Goal: Task Accomplishment & Management: Manage account settings

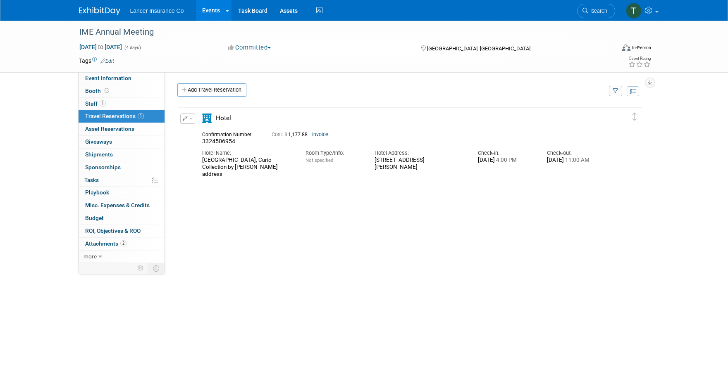
click at [205, 9] on link "Events" at bounding box center [211, 10] width 30 height 21
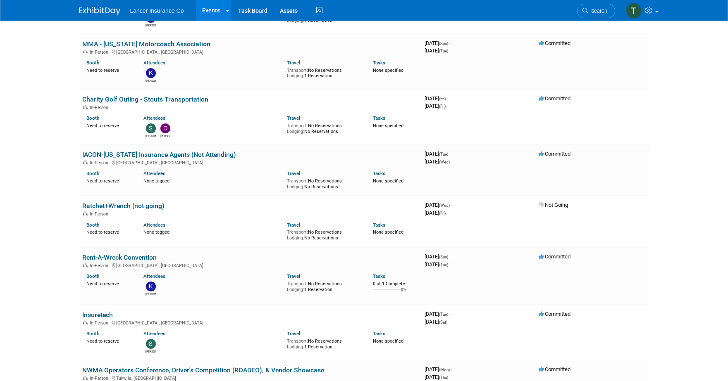
scroll to position [387, 0]
click at [112, 258] on link "Rent-A-Wreck Convention" at bounding box center [119, 257] width 74 height 8
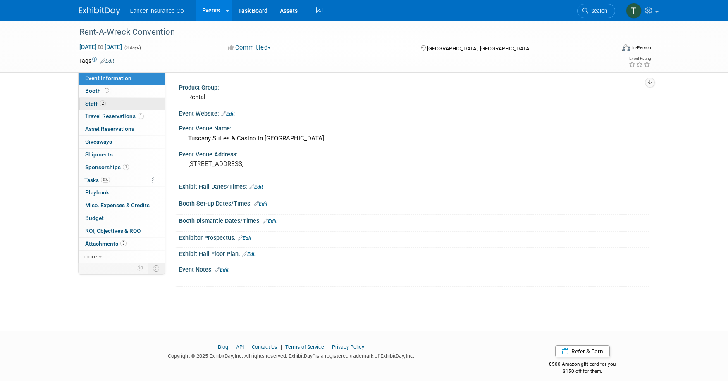
click at [101, 98] on link "2 Staff 2" at bounding box center [122, 104] width 86 height 12
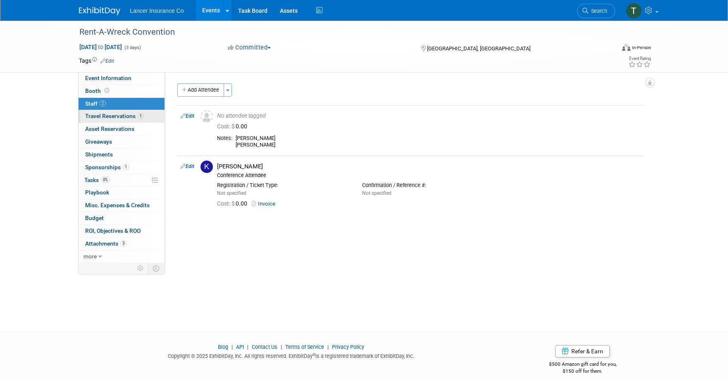
click at [101, 119] on span "Travel Reservations 1" at bounding box center [114, 116] width 59 height 7
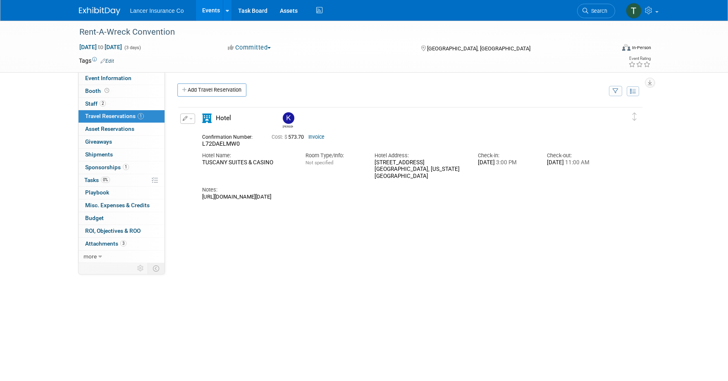
click at [191, 120] on button "button" at bounding box center [187, 119] width 15 height 10
drag, startPoint x: 212, startPoint y: 169, endPoint x: 211, endPoint y: 162, distance: 6.7
click at [211, 162] on ul "Edit Reservation Delete Reservation" at bounding box center [215, 147] width 71 height 46
click at [211, 162] on div "TUSCANY SUITES & CASINO" at bounding box center [247, 163] width 91 height 7
click at [194, 120] on button "button" at bounding box center [187, 119] width 15 height 10
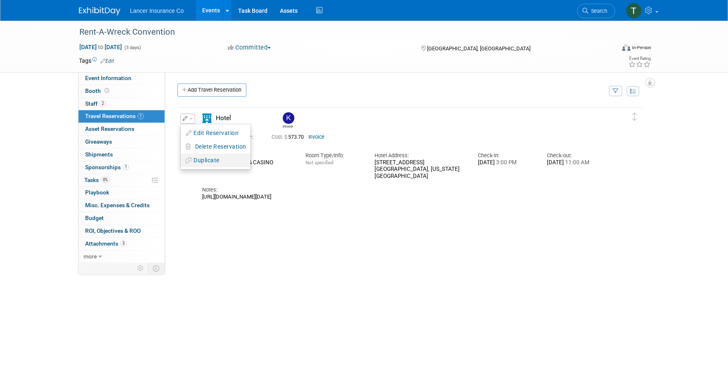
click at [203, 157] on button "Duplicate" at bounding box center [216, 161] width 70 height 12
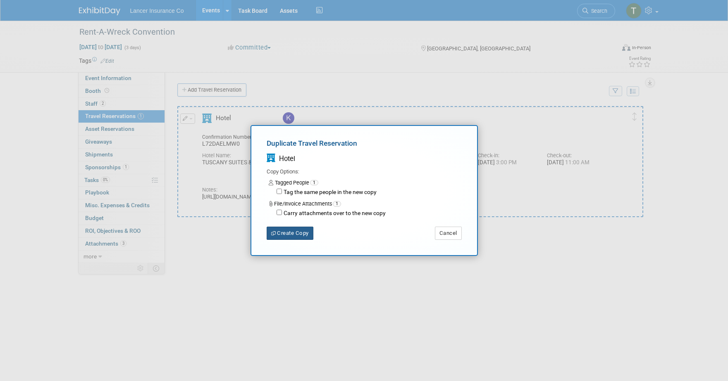
click at [290, 236] on button "Create Copy" at bounding box center [290, 233] width 47 height 13
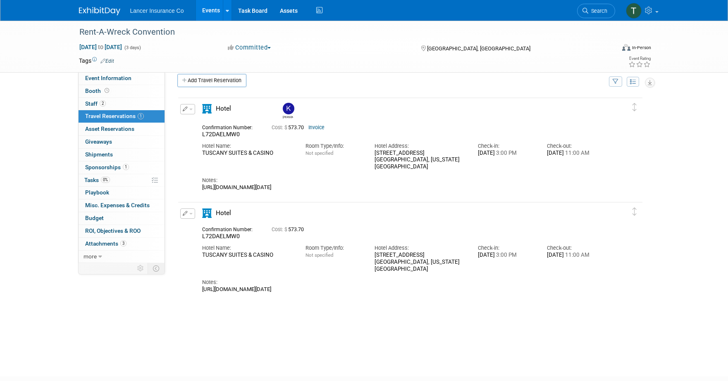
scroll to position [16, 0]
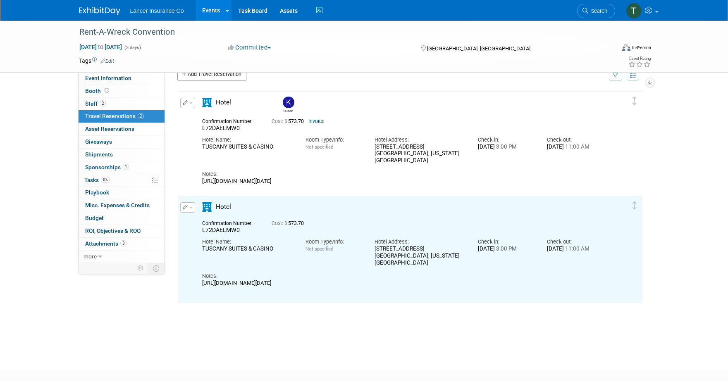
click at [193, 207] on button "button" at bounding box center [187, 207] width 15 height 10
click at [202, 222] on button "Edit Reservation" at bounding box center [216, 222] width 70 height 12
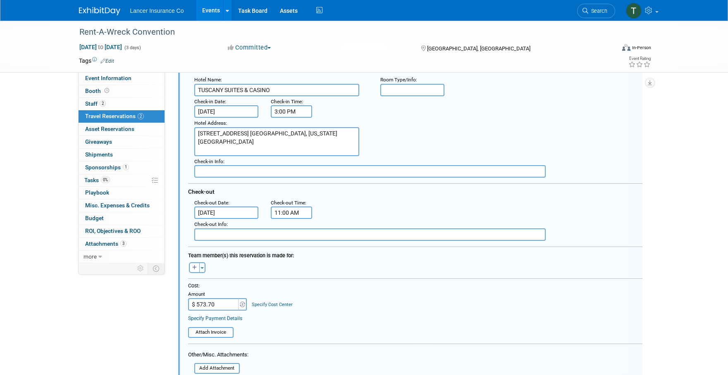
scroll to position [273, 0]
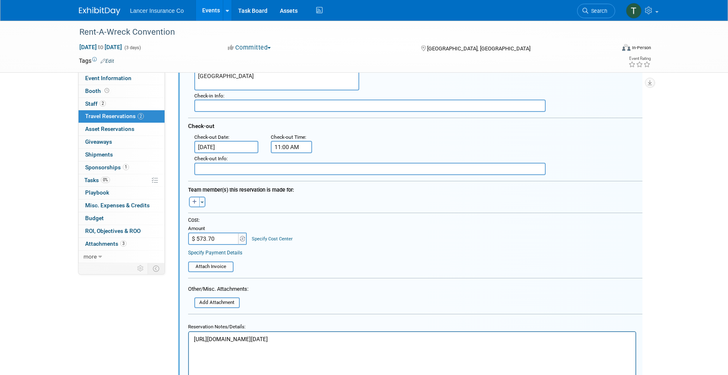
click at [193, 338] on p "https://res.windsurfercrs.com/ibe/details.aspx?propertyid=16539&nights=1&checki…" at bounding box center [411, 347] width 437 height 24
click at [521, 355] on p "https://res.windsurfercrs.com/ibe/details.aspx?propertyid=16539&nights=1&checki…" at bounding box center [411, 363] width 437 height 24
copy p "https://res.windsurfercrs.com/ibe/details.aspx?propertyid=16539&nights=1&checki…"
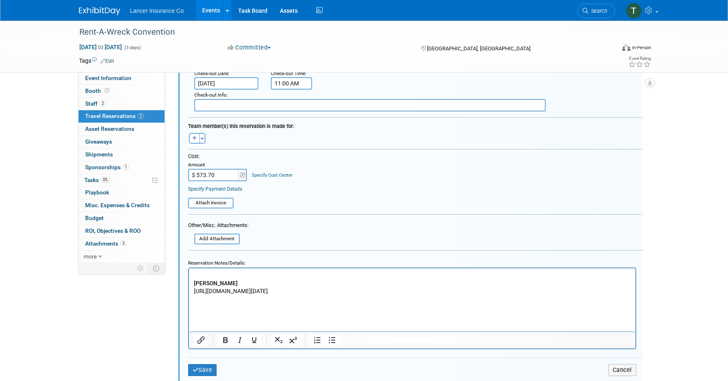
scroll to position [342, 0]
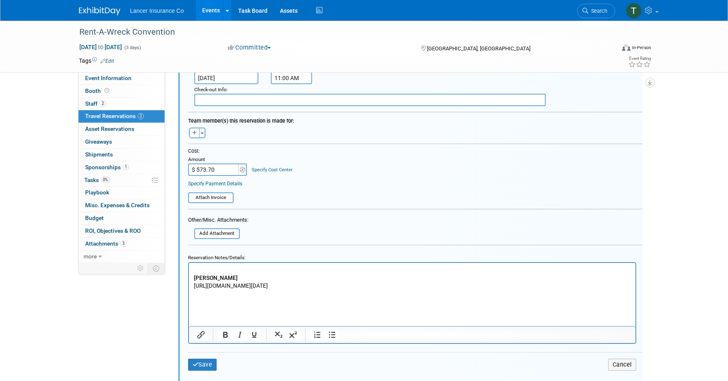
click at [222, 302] on p "https://res.windsurfercrs.com/ibe/details.aspx?propertyid=16539&nights=1&checki…" at bounding box center [411, 294] width 437 height 24
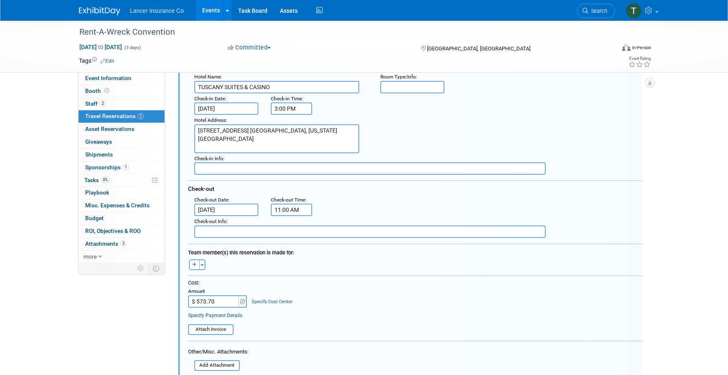
scroll to position [194, 0]
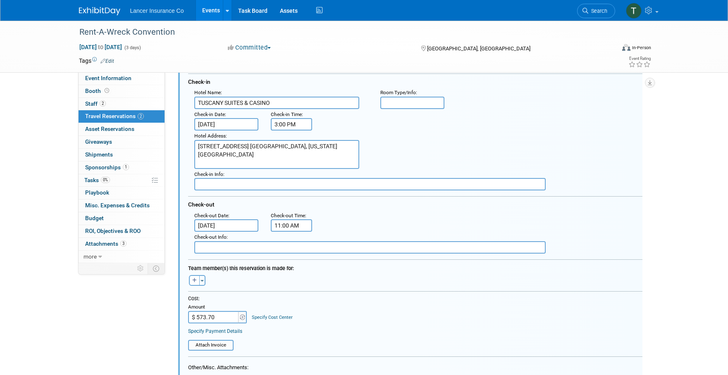
click at [213, 124] on input "Oct 11, 2025" at bounding box center [226, 124] width 64 height 12
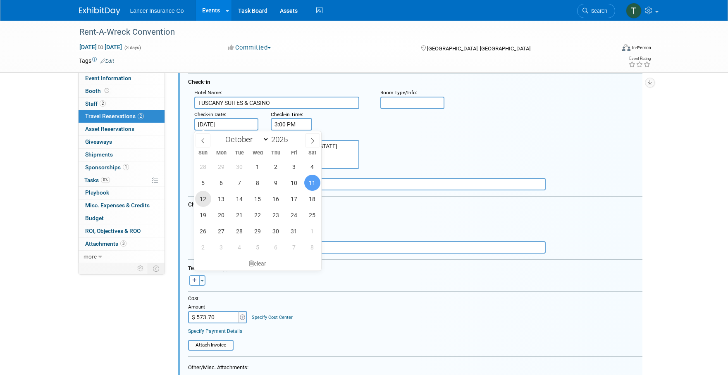
click at [200, 194] on span "12" at bounding box center [203, 199] width 16 height 16
type input "Oct 12, 2025"
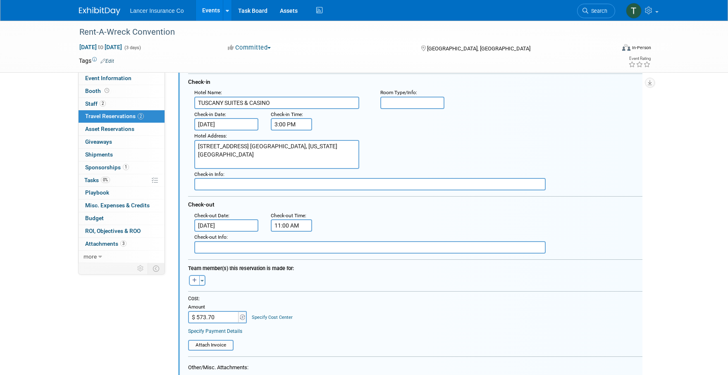
click at [412, 156] on div "Hotel Address : 255 EAST FLAMINGO RD. LAS VEGAS, NEVADA 89169" at bounding box center [418, 150] width 460 height 38
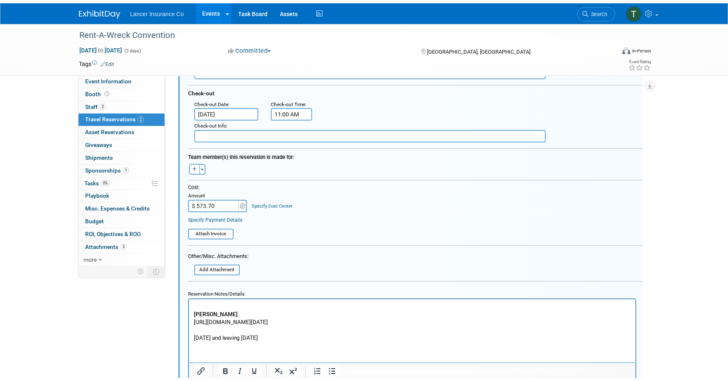
scroll to position [344, 0]
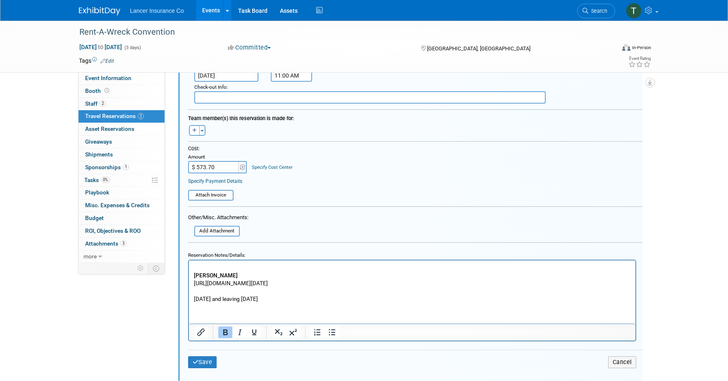
drag, startPoint x: 242, startPoint y: 276, endPoint x: 188, endPoint y: 276, distance: 53.3
click at [188, 276] on html "Alexander Izsak https://res.windsurfercrs.com/ibe/details.aspx?propertyid=16539…" at bounding box center [411, 281] width 446 height 43
copy b "Alexander Izsak"
click at [218, 167] on input "$ 573.70" at bounding box center [214, 167] width 52 height 12
type input "$ 336.74"
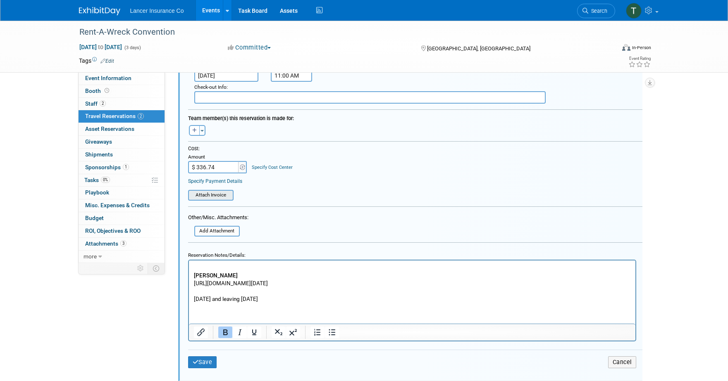
click at [210, 200] on input "file" at bounding box center [183, 195] width 98 height 9
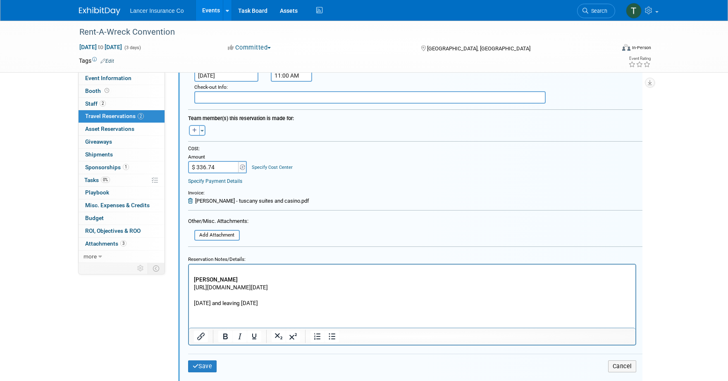
drag, startPoint x: 320, startPoint y: 304, endPoint x: 188, endPoint y: 305, distance: 131.8
click at [188, 305] on html "Alexander Izsak https://res.windsurfercrs.com/ibe/details.aspx?propertyid=16539…" at bounding box center [411, 285] width 446 height 43
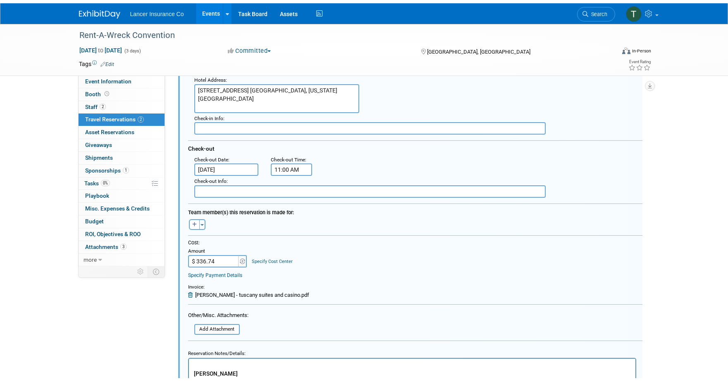
scroll to position [398, 0]
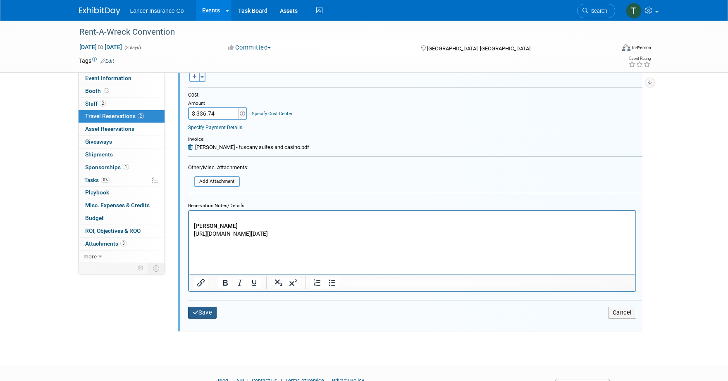
click at [208, 317] on button "Save" at bounding box center [202, 313] width 29 height 12
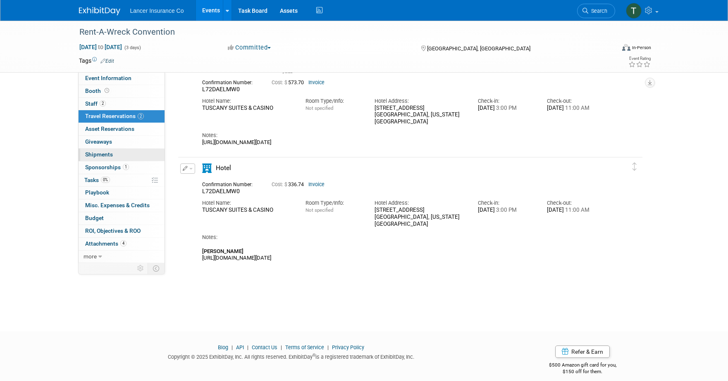
scroll to position [52, 0]
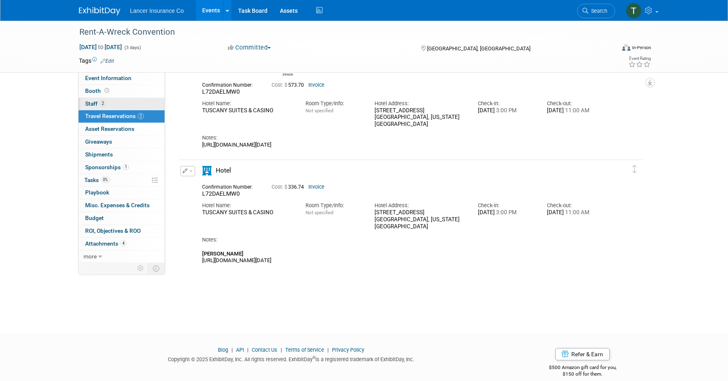
click at [98, 106] on span "Staff 2" at bounding box center [95, 103] width 21 height 7
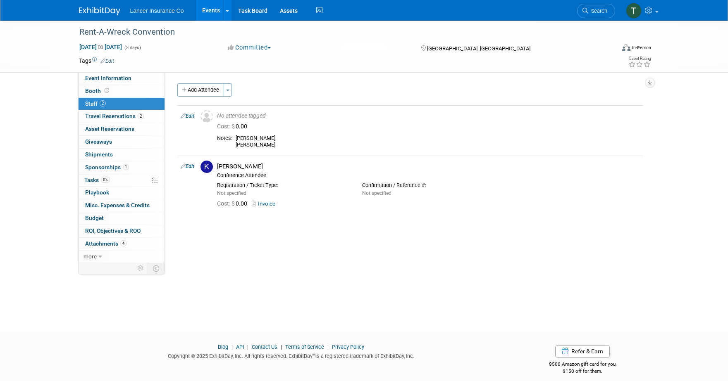
click at [209, 14] on link "Events" at bounding box center [211, 10] width 30 height 21
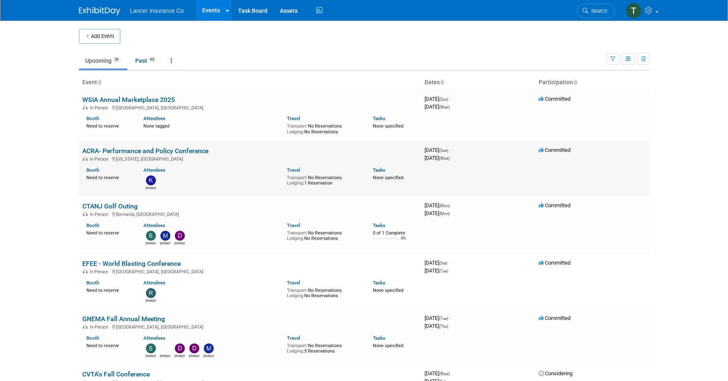
click at [106, 148] on link "ACRA- Performance and Policy Conference" at bounding box center [145, 151] width 126 height 8
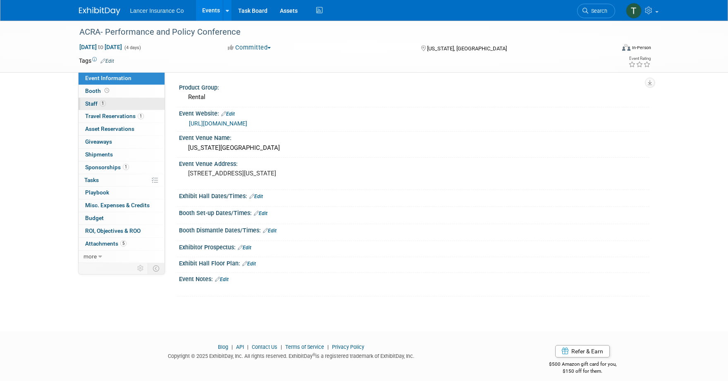
click at [94, 102] on span "Staff 1" at bounding box center [95, 103] width 21 height 7
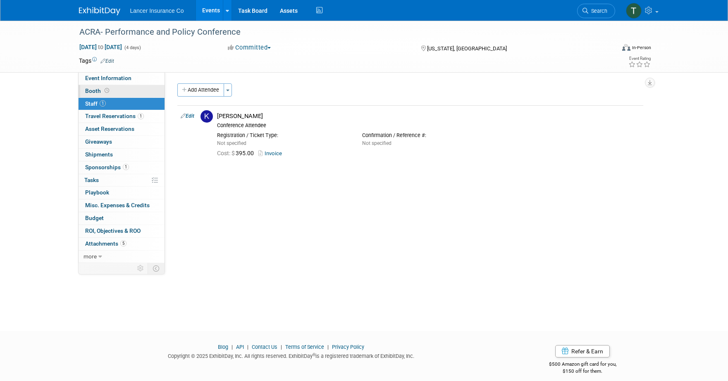
click at [90, 91] on span "Booth" at bounding box center [98, 91] width 26 height 7
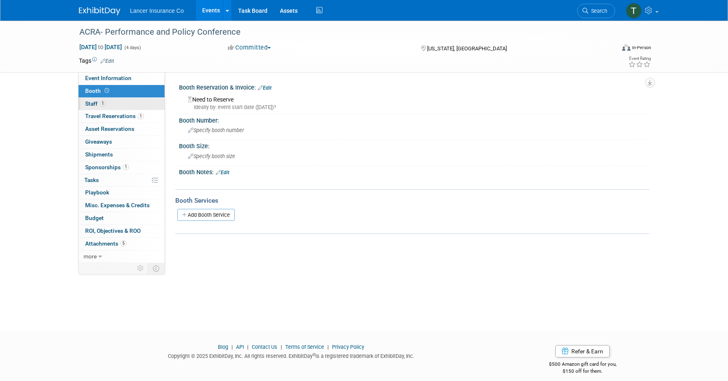
click at [94, 103] on span "Staff 1" at bounding box center [95, 103] width 21 height 7
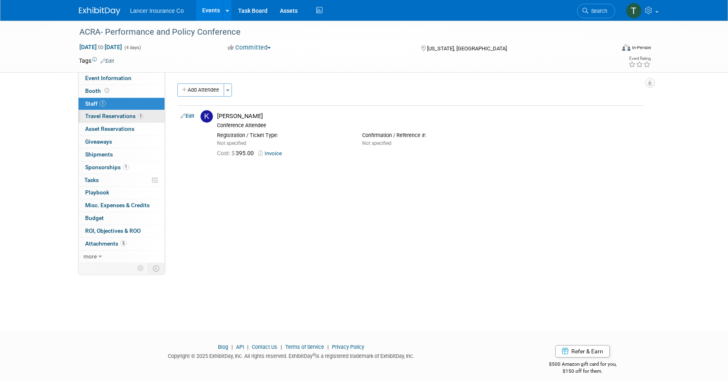
click at [98, 114] on span "Travel Reservations 1" at bounding box center [114, 116] width 59 height 7
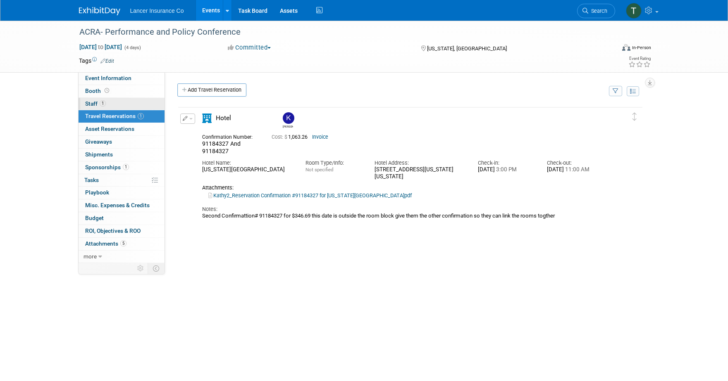
click at [94, 105] on span "Staff 1" at bounding box center [95, 103] width 21 height 7
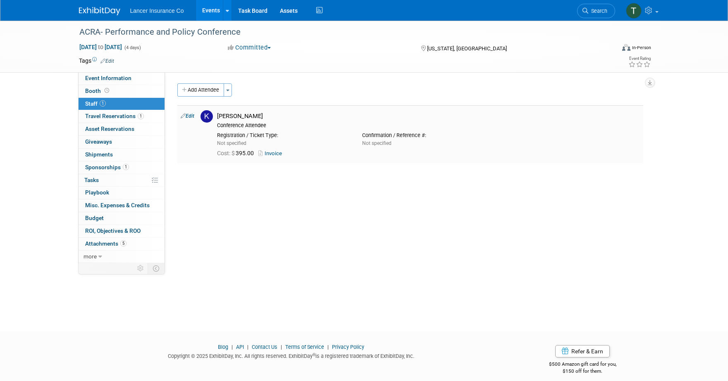
click at [276, 153] on link "Invoice" at bounding box center [271, 153] width 27 height 6
click at [98, 79] on span "Event Information" at bounding box center [108, 78] width 46 height 7
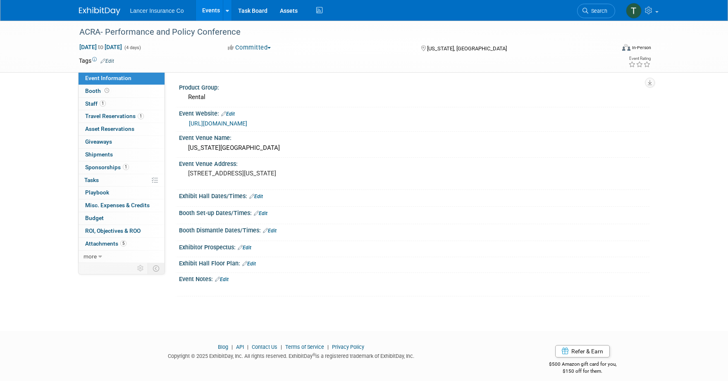
click at [230, 122] on link "https://www.acraorg.com/events/" at bounding box center [218, 123] width 58 height 7
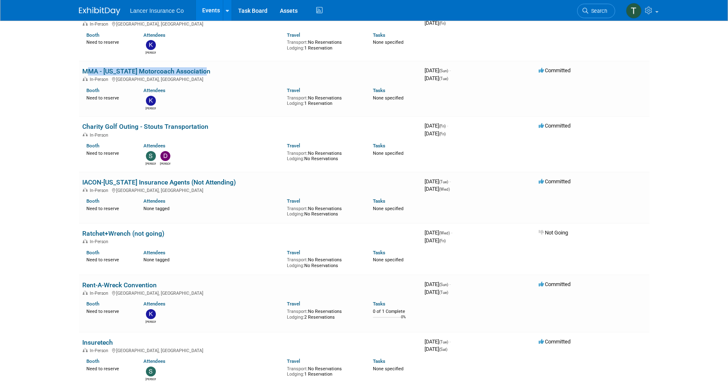
scroll to position [374, 0]
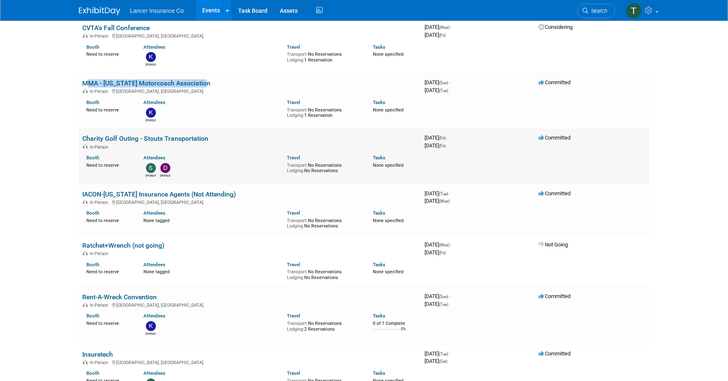
click at [96, 135] on link "Charity Golf Outing - Stouts Transportation" at bounding box center [145, 139] width 126 height 8
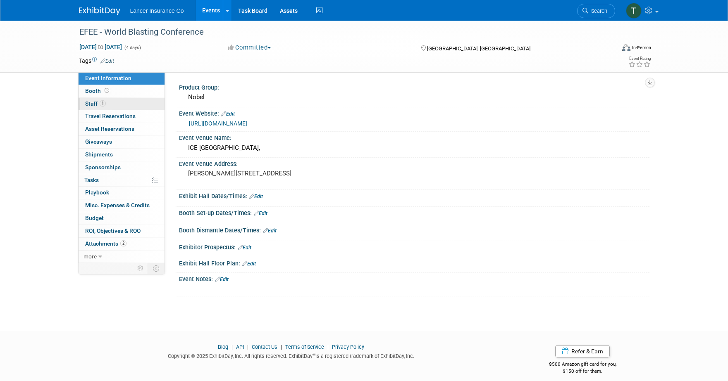
click at [87, 103] on span "Staff 1" at bounding box center [95, 103] width 21 height 7
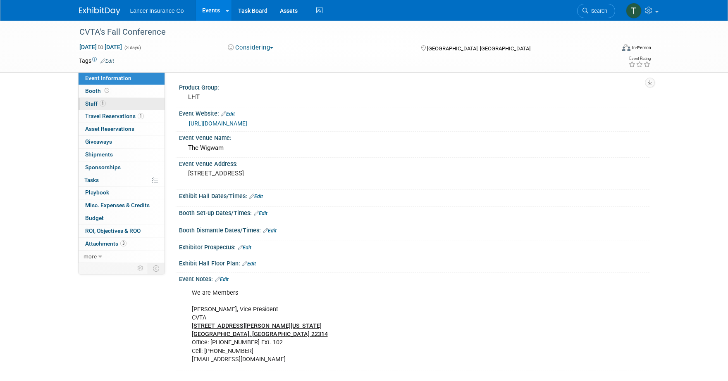
click at [91, 102] on span "Staff 1" at bounding box center [95, 103] width 21 height 7
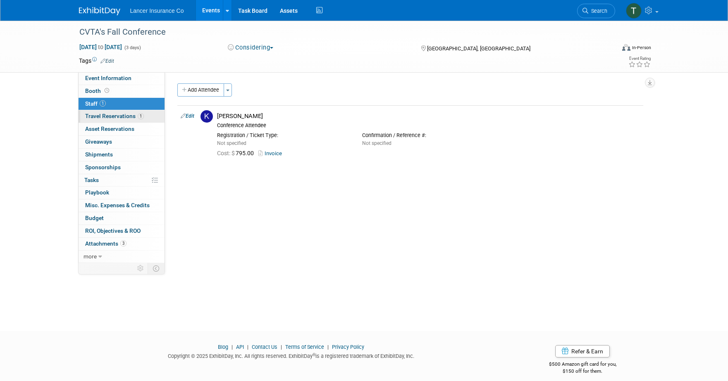
click at [99, 115] on span "Travel Reservations 1" at bounding box center [114, 116] width 59 height 7
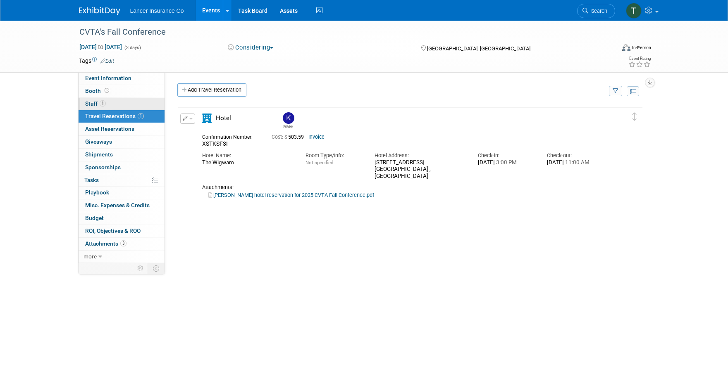
click at [95, 103] on span "Staff 1" at bounding box center [95, 103] width 21 height 7
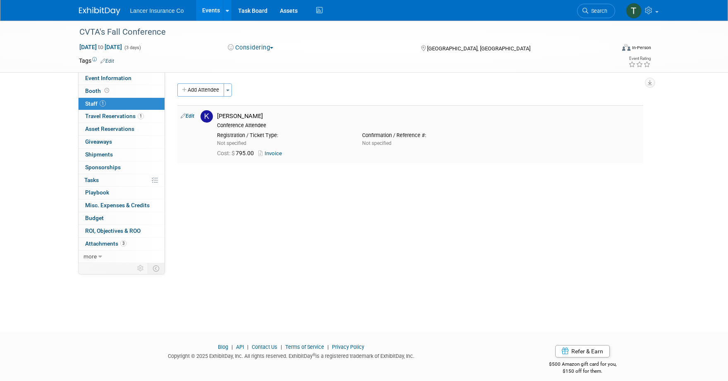
click at [280, 155] on link "Invoice" at bounding box center [271, 153] width 27 height 6
click at [100, 88] on span "Booth" at bounding box center [98, 91] width 26 height 7
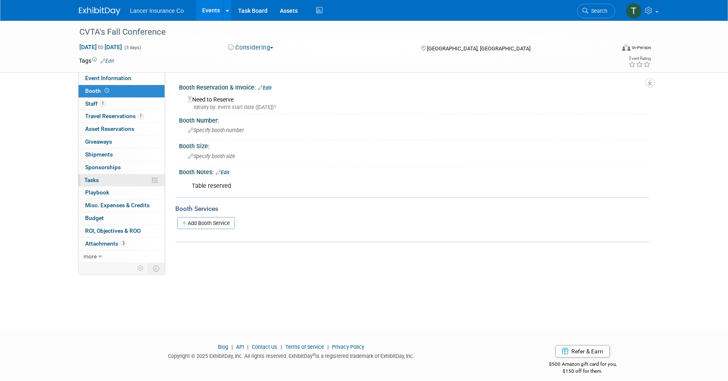
click at [96, 177] on span "Tasks 0%" at bounding box center [91, 180] width 14 height 7
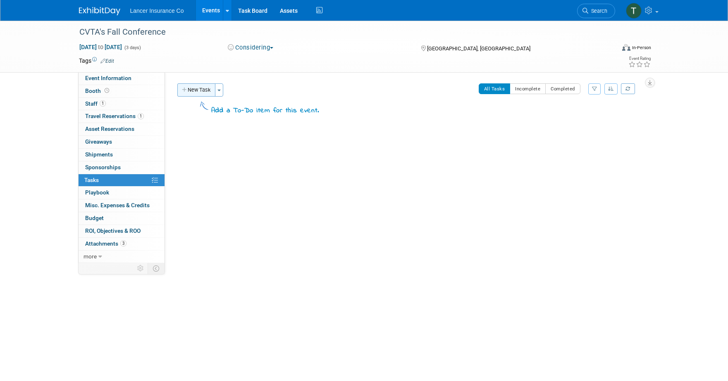
click at [200, 93] on button "New Task" at bounding box center [196, 89] width 38 height 13
select select "8"
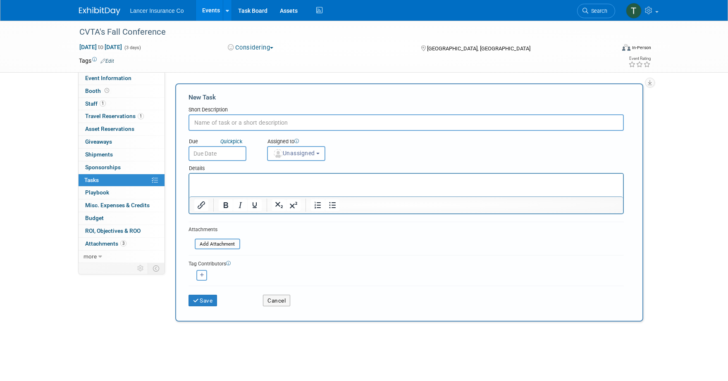
click at [208, 153] on input "text" at bounding box center [217, 153] width 58 height 15
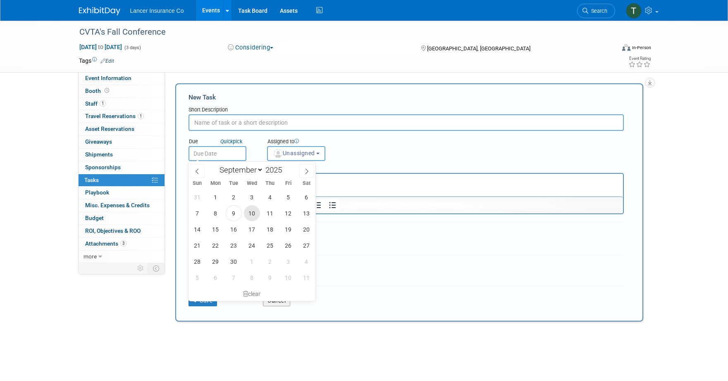
click at [255, 216] on span "10" at bounding box center [252, 213] width 16 height 16
type input "[DATE]"
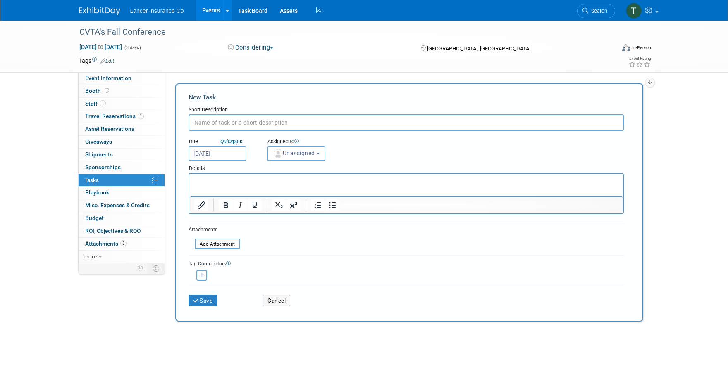
click at [207, 125] on input "text" at bounding box center [405, 122] width 435 height 17
type input "What are we sending"
click at [194, 298] on icon "submit" at bounding box center [196, 301] width 7 height 6
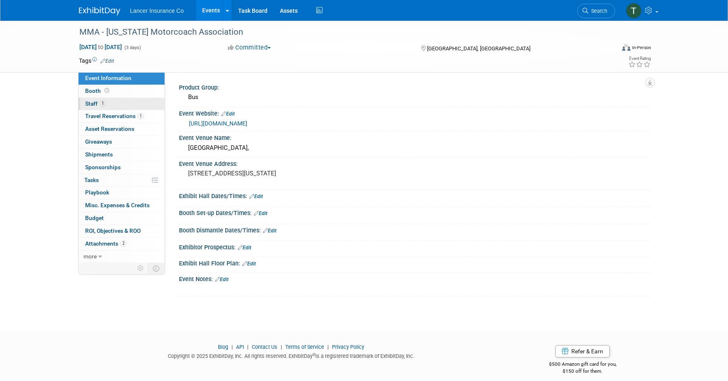
click at [92, 107] on link "1 Staff 1" at bounding box center [122, 104] width 86 height 12
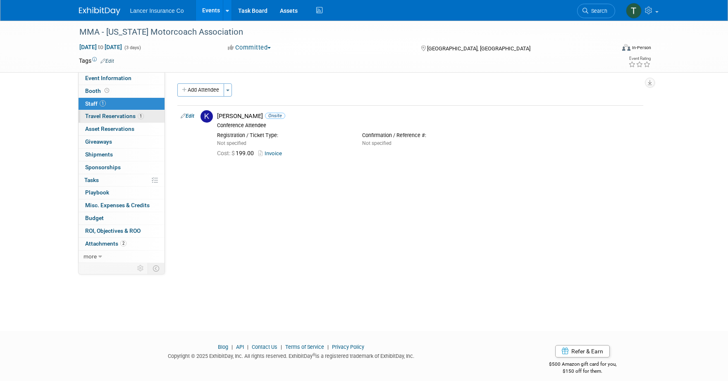
click at [97, 113] on span "Travel Reservations 1" at bounding box center [114, 116] width 59 height 7
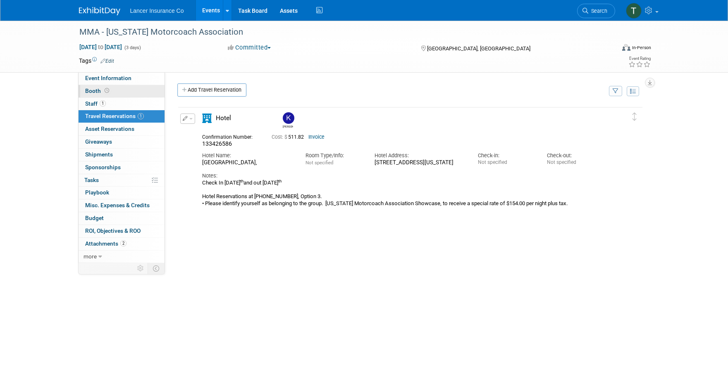
click at [92, 86] on link "Booth" at bounding box center [122, 91] width 86 height 12
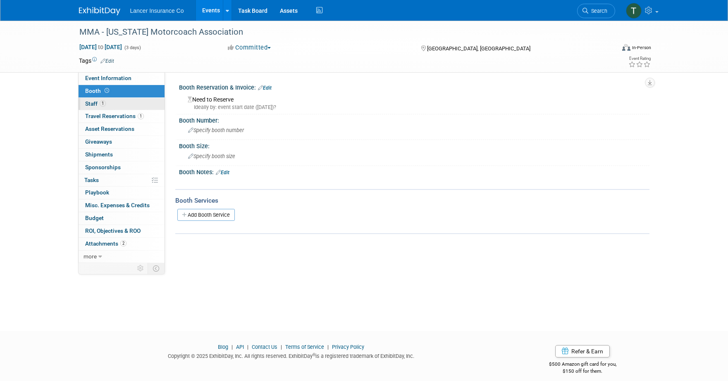
click at [94, 102] on span "Staff 1" at bounding box center [95, 103] width 21 height 7
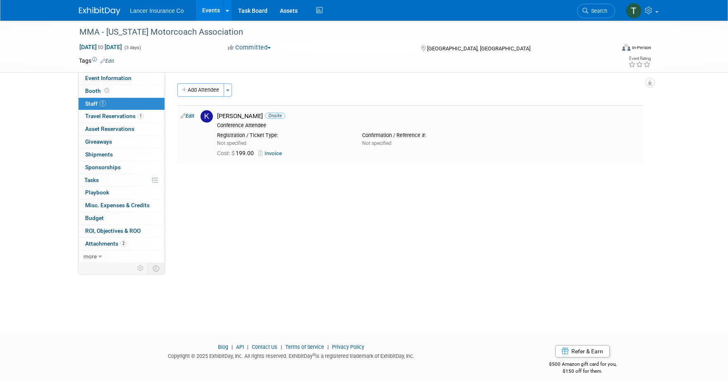
click at [276, 155] on link "Invoice" at bounding box center [271, 153] width 27 height 6
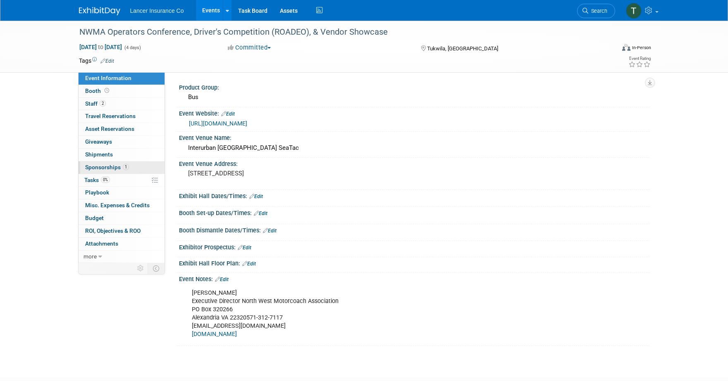
click at [97, 166] on span "Sponsorships 1" at bounding box center [107, 167] width 44 height 7
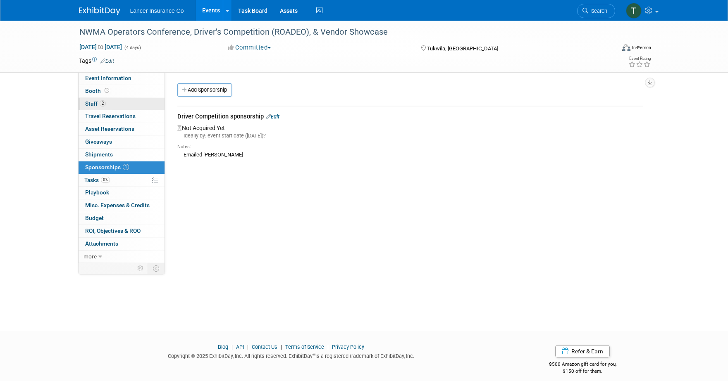
click at [88, 105] on span "Staff 2" at bounding box center [95, 103] width 21 height 7
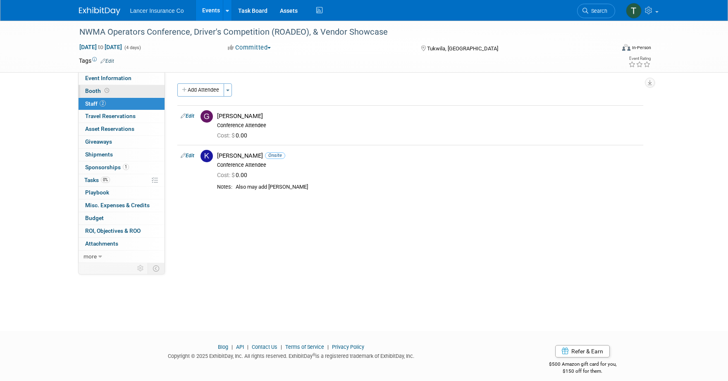
click at [93, 93] on span "Booth" at bounding box center [98, 91] width 26 height 7
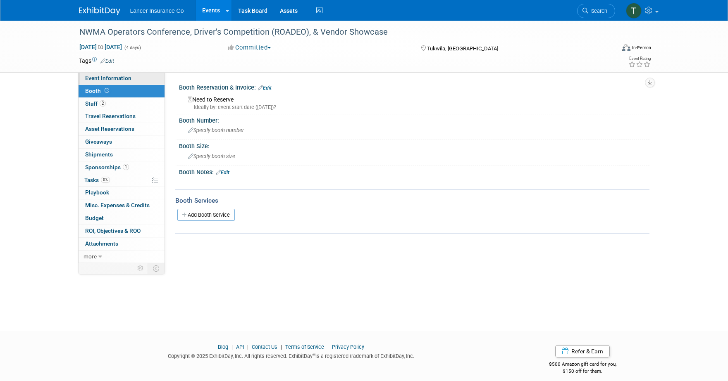
click at [94, 79] on span "Event Information" at bounding box center [108, 78] width 46 height 7
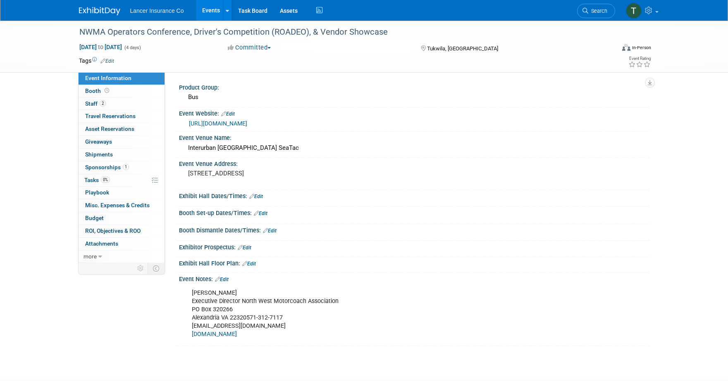
click at [218, 124] on link "[URL][DOMAIN_NAME]" at bounding box center [218, 123] width 58 height 7
click at [102, 185] on link "0% Tasks 0%" at bounding box center [122, 180] width 86 height 12
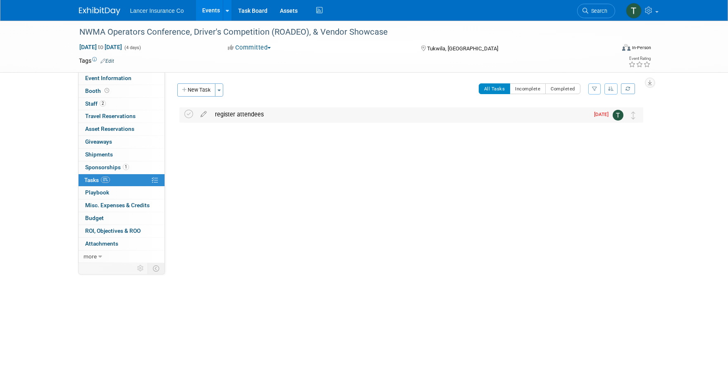
click at [615, 114] on img at bounding box center [617, 115] width 11 height 11
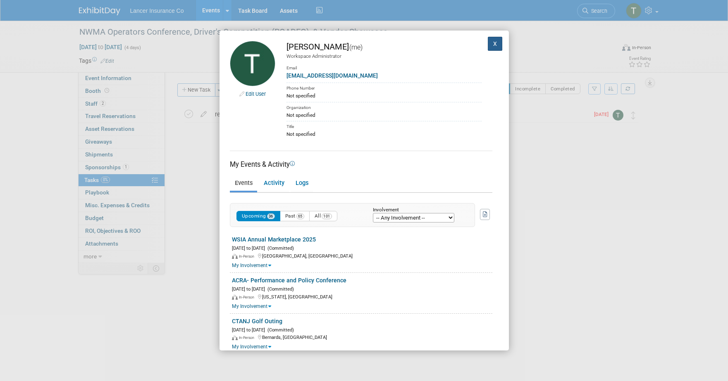
click at [491, 46] on button "X" at bounding box center [495, 44] width 15 height 14
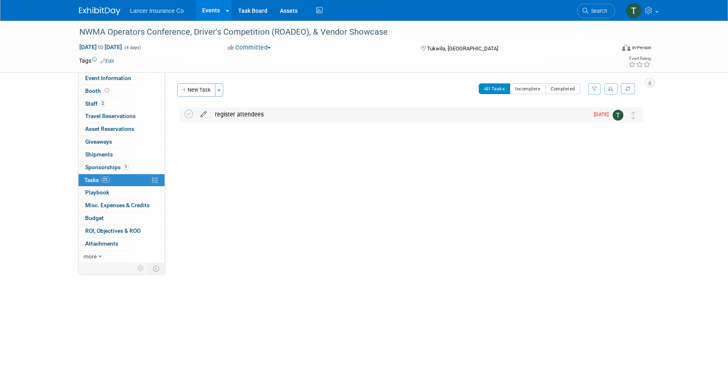
click at [203, 117] on icon at bounding box center [203, 112] width 14 height 10
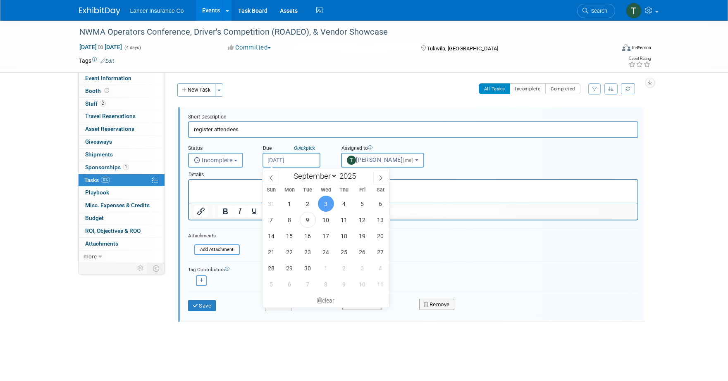
click at [281, 155] on input "Sep 3, 2025" at bounding box center [291, 160] width 58 height 15
click at [325, 221] on span "10" at bounding box center [326, 220] width 16 height 16
type input "Sep 10, 2025"
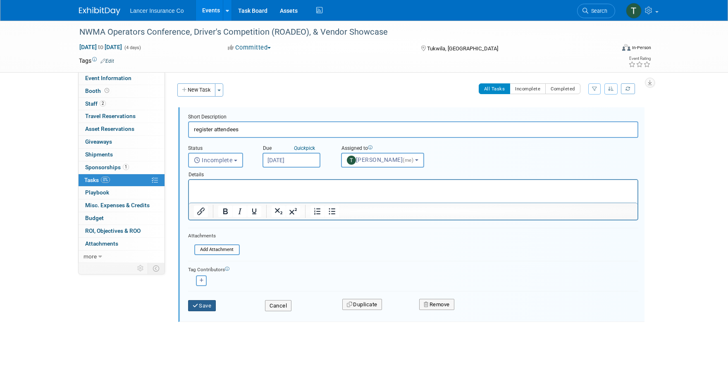
click at [207, 308] on button "Save" at bounding box center [202, 306] width 28 height 12
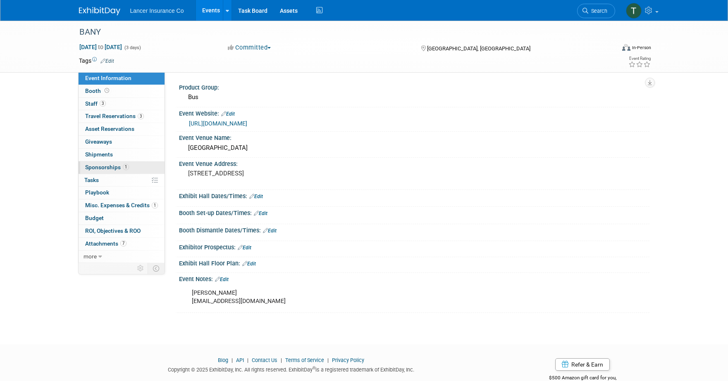
click at [90, 166] on span "Sponsorships 1" at bounding box center [107, 167] width 44 height 7
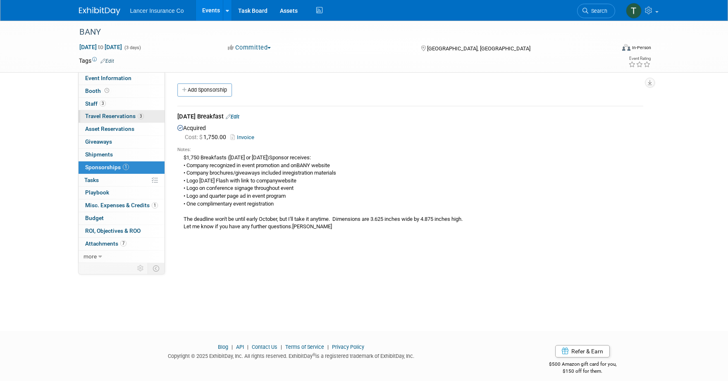
click at [99, 113] on span "Travel Reservations 3" at bounding box center [114, 116] width 59 height 7
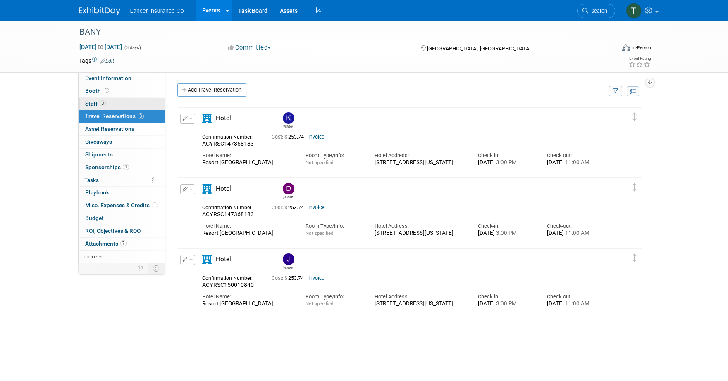
click at [95, 105] on span "Staff 3" at bounding box center [95, 103] width 21 height 7
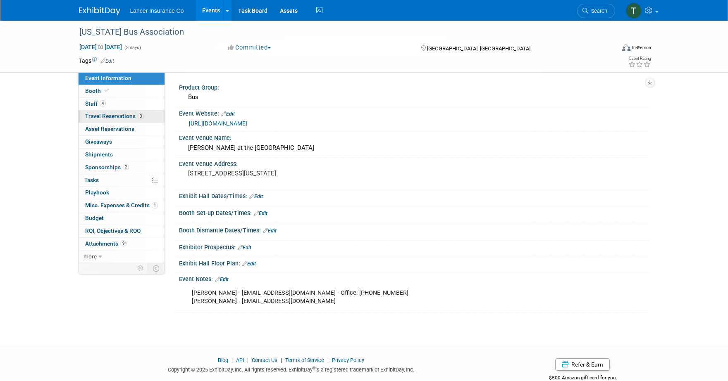
click at [97, 115] on span "Travel Reservations 3" at bounding box center [114, 116] width 59 height 7
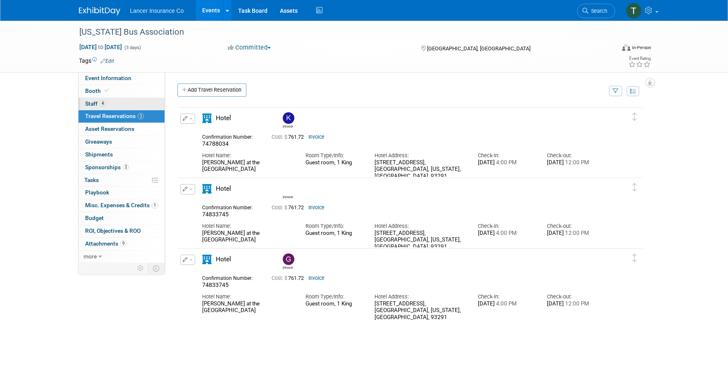
click at [93, 98] on link "4 Staff 4" at bounding box center [122, 104] width 86 height 12
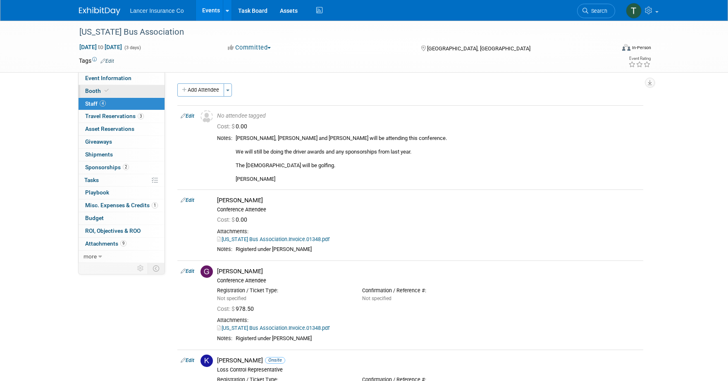
click at [91, 91] on span "Booth" at bounding box center [97, 91] width 25 height 7
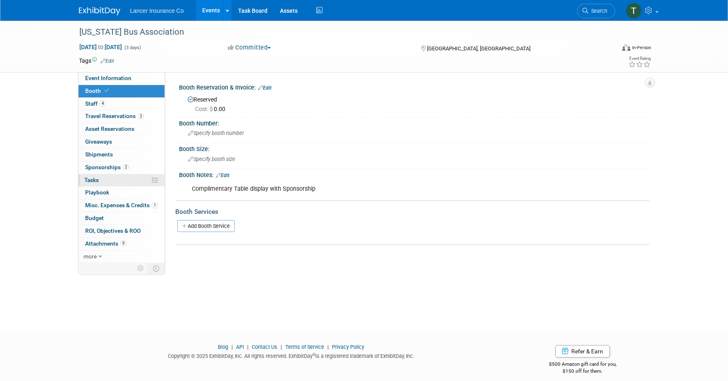
click at [100, 179] on link "0% Tasks 0%" at bounding box center [122, 180] width 86 height 12
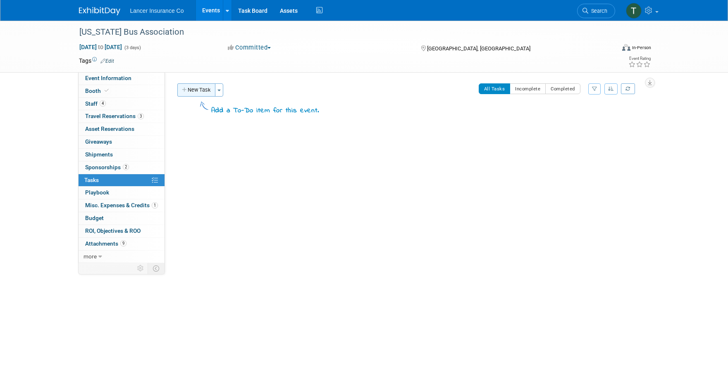
click at [188, 95] on button "New Task" at bounding box center [196, 89] width 38 height 13
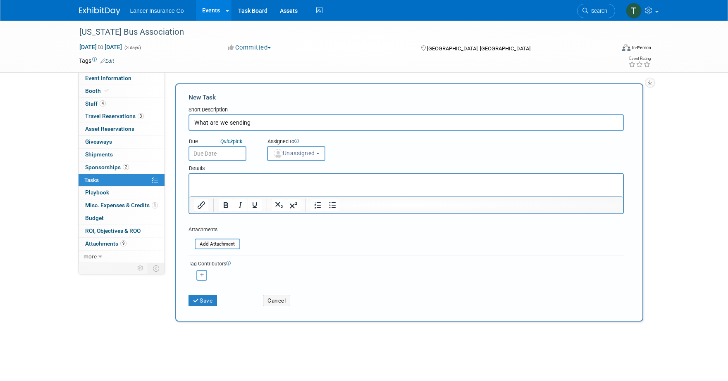
type input "What are we sending"
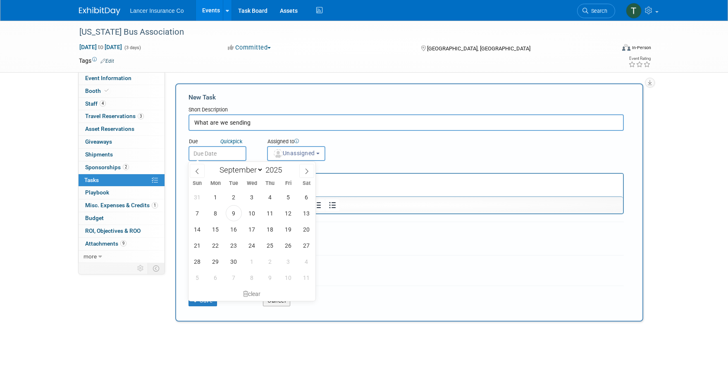
click at [214, 151] on input "text" at bounding box center [217, 153] width 58 height 15
click at [248, 215] on span "10" at bounding box center [252, 213] width 16 height 16
type input "[DATE]"
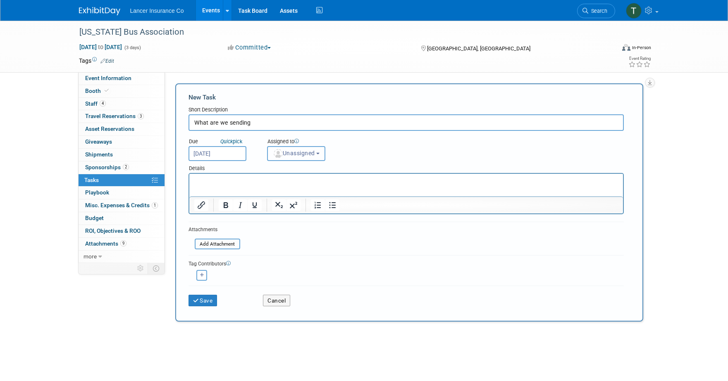
click at [282, 152] on span "Unassigned" at bounding box center [294, 153] width 42 height 7
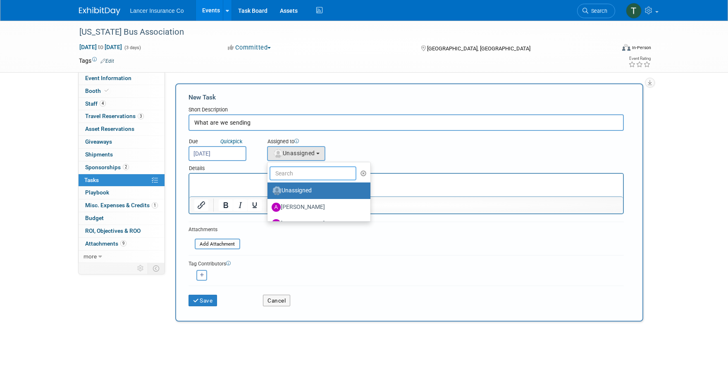
click at [290, 174] on input "text" at bounding box center [312, 174] width 87 height 14
type input "[PERSON_NAME]"
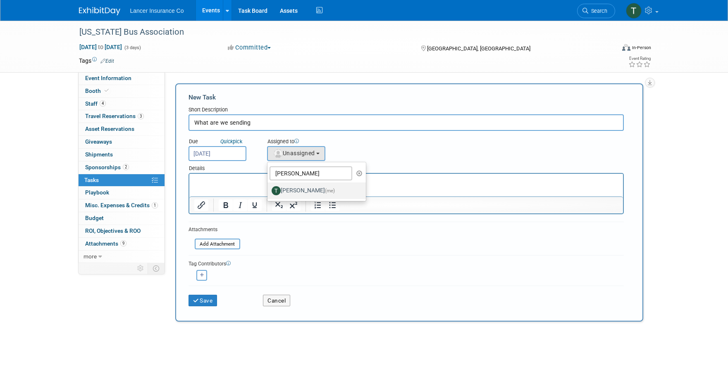
click at [302, 193] on label "[PERSON_NAME] (me)" at bounding box center [314, 190] width 86 height 13
click at [269, 193] on input "[PERSON_NAME] (me)" at bounding box center [265, 189] width 5 height 5
select select "4421722b-634f-4799-af43-cbca53d48260"
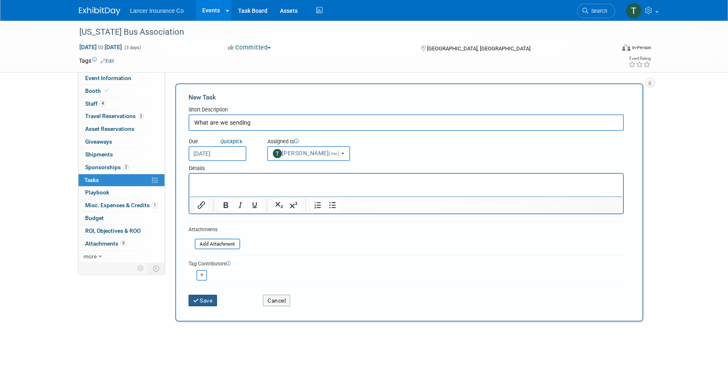
click at [205, 304] on button "Save" at bounding box center [202, 301] width 29 height 12
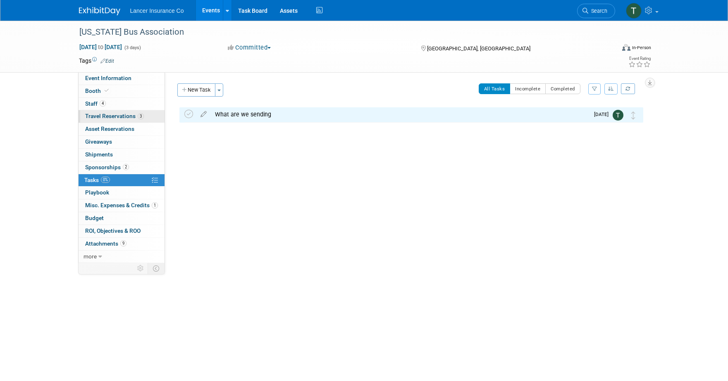
click at [101, 121] on link "3 Travel Reservations 3" at bounding box center [122, 116] width 86 height 12
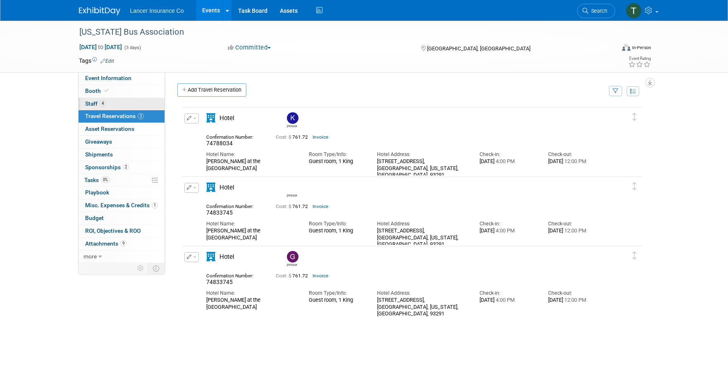
click at [94, 103] on span "Staff 4" at bounding box center [95, 103] width 21 height 7
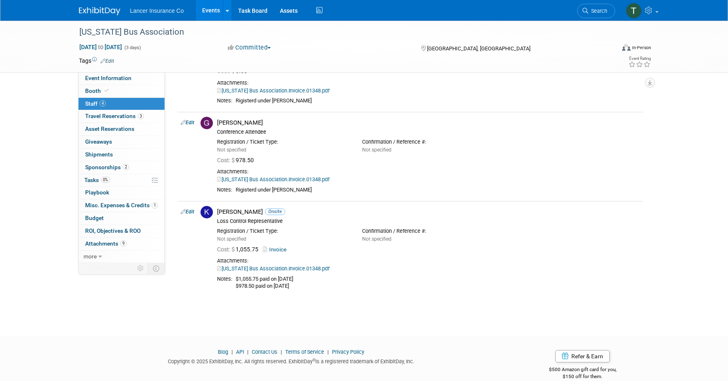
scroll to position [162, 0]
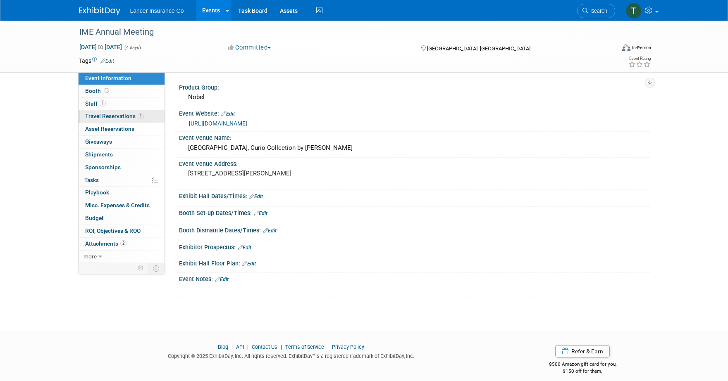
click at [88, 119] on span "Travel Reservations 1" at bounding box center [114, 116] width 59 height 7
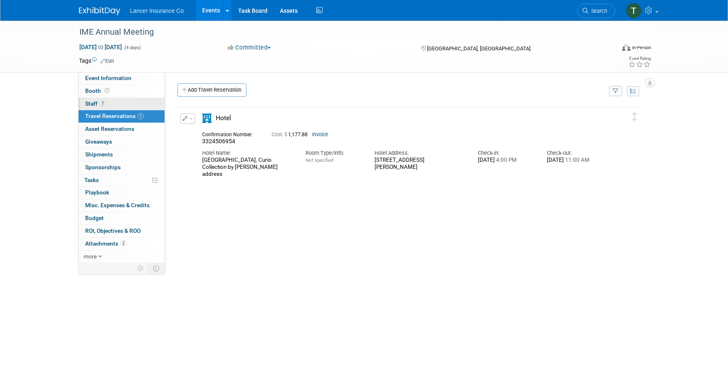
click at [88, 105] on span "Staff 1" at bounding box center [95, 103] width 21 height 7
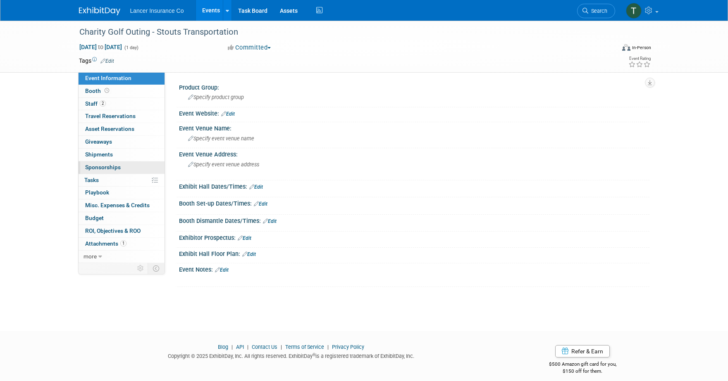
click at [97, 168] on span "Sponsorships 0" at bounding box center [103, 167] width 36 height 7
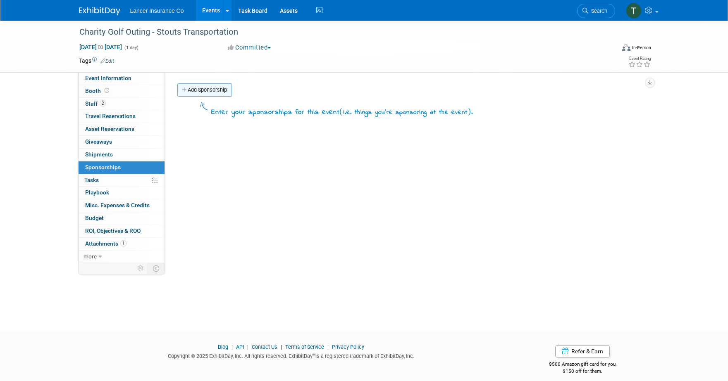
click at [208, 92] on link "Add Sponsorship" at bounding box center [204, 89] width 55 height 13
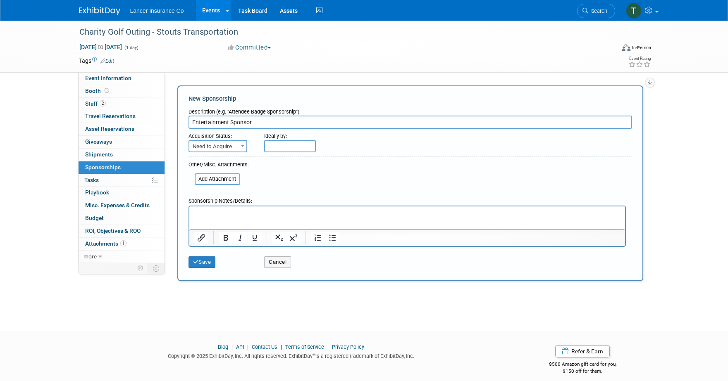
type input "Entertainment Sponsor"
click at [225, 146] on span "Need to Acquire" at bounding box center [217, 147] width 57 height 12
select select "2"
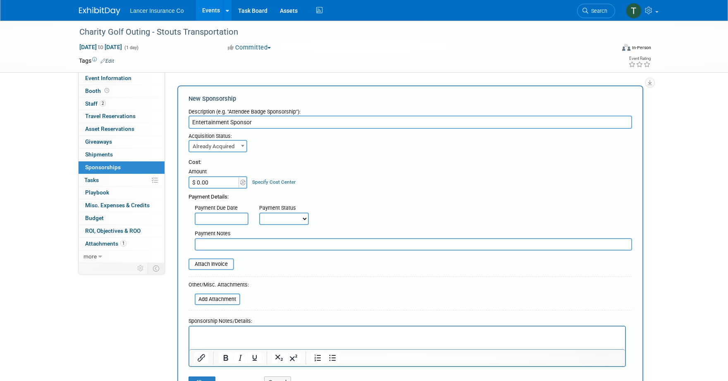
click at [215, 183] on input "$ 0.00" at bounding box center [214, 182] width 52 height 12
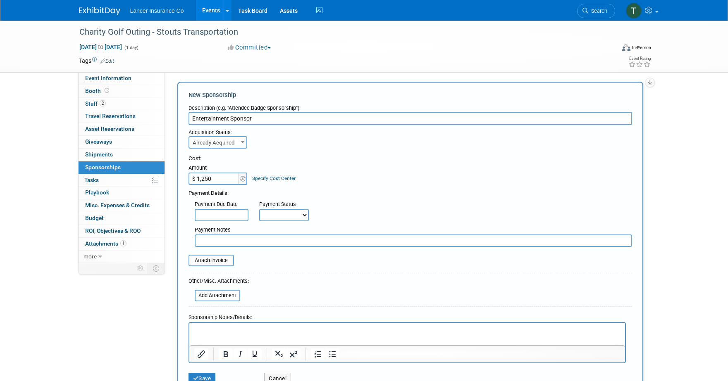
scroll to position [12, 0]
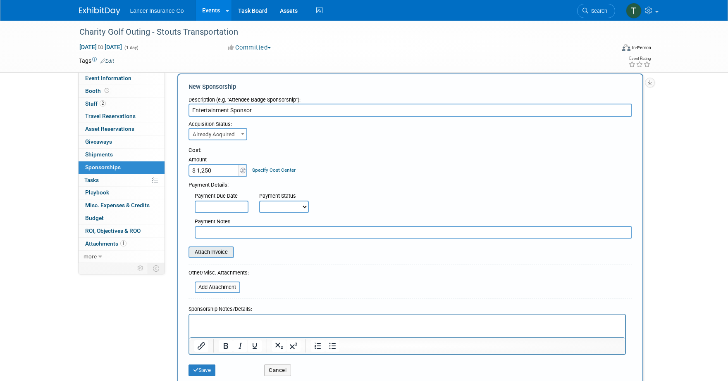
type input "$ 1,250.00"
click at [206, 248] on input "file" at bounding box center [184, 253] width 98 height 10
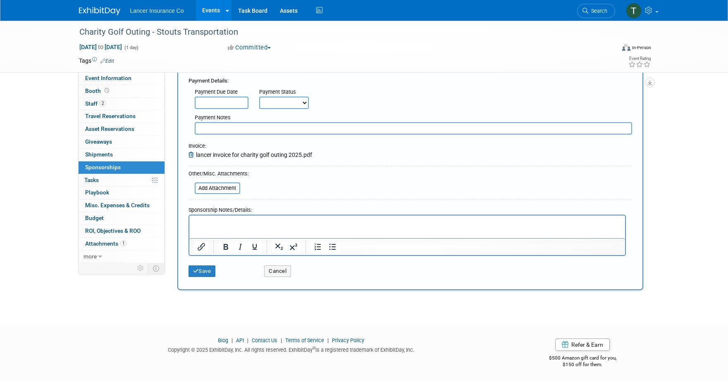
scroll to position [117, 0]
click at [212, 226] on html at bounding box center [407, 220] width 436 height 12
click at [194, 221] on p "Sent invoice to accounting via workday" at bounding box center [407, 221] width 426 height 8
copy p "Sent invoice to accounting via workday"
click at [209, 270] on button "Save" at bounding box center [201, 270] width 27 height 12
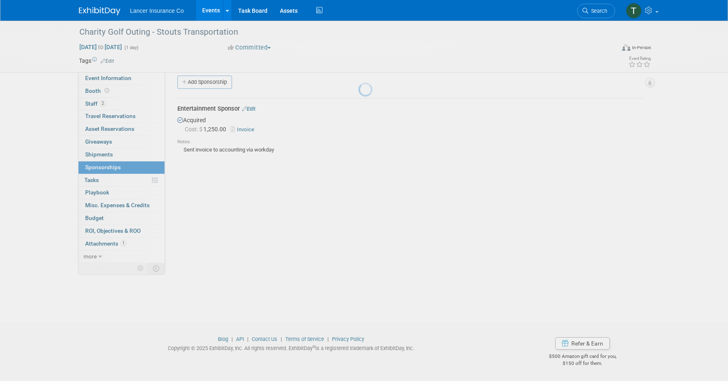
scroll to position [8, 0]
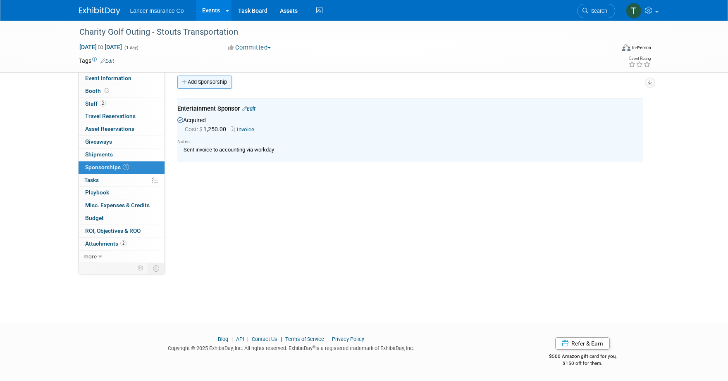
click at [207, 83] on link "Add Sponsorship" at bounding box center [204, 82] width 55 height 13
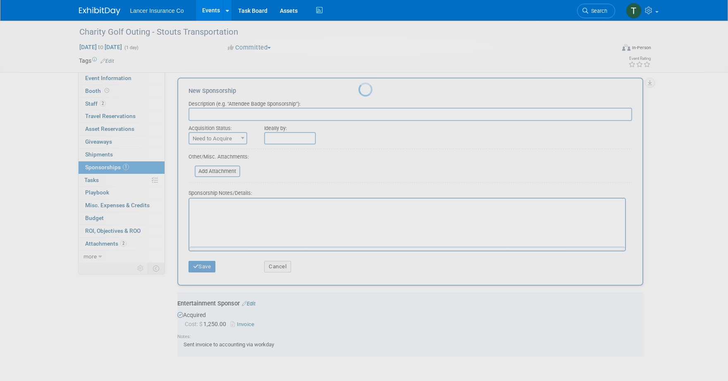
scroll to position [0, 0]
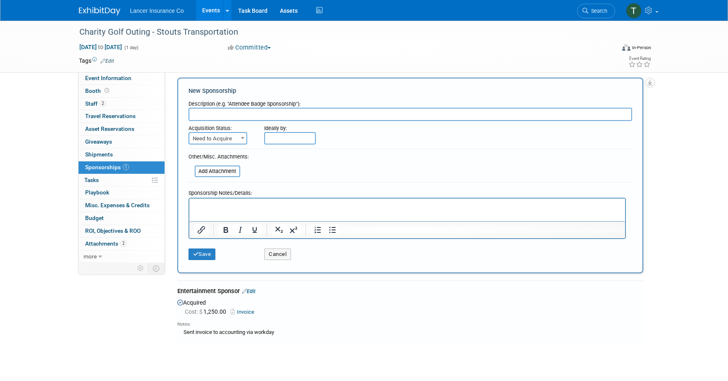
click at [200, 202] on p "Rich Text Area. Press ALT-0 for help." at bounding box center [407, 206] width 426 height 8
click at [205, 113] on input "text" at bounding box center [409, 114] width 443 height 13
type input "Eagle Sponsor"
click at [208, 137] on span "Need to Acquire" at bounding box center [217, 139] width 57 height 12
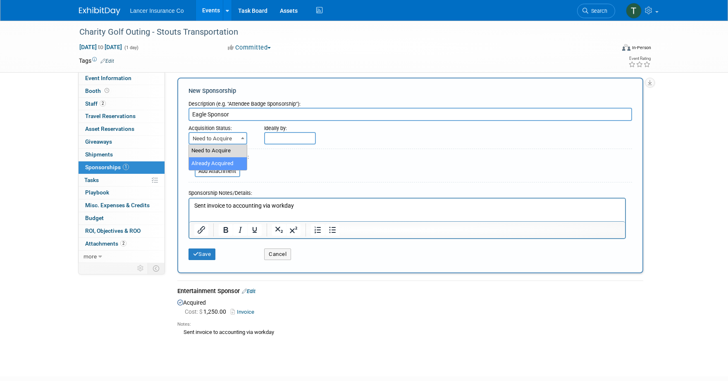
select select "2"
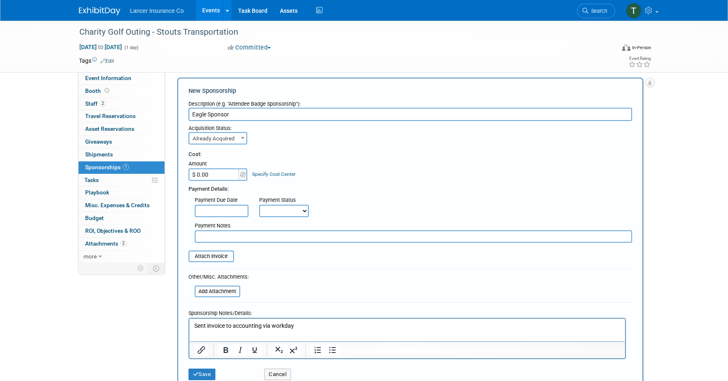
click at [207, 173] on input "$ 0.00" at bounding box center [214, 175] width 52 height 12
type input "$ 1,100.00"
click at [326, 164] on div "Cost: Amount $ 1,100.00 Specify Cost Center Cost Center -- Not Specified --" at bounding box center [409, 166] width 443 height 30
click at [212, 257] on input "file" at bounding box center [184, 257] width 98 height 10
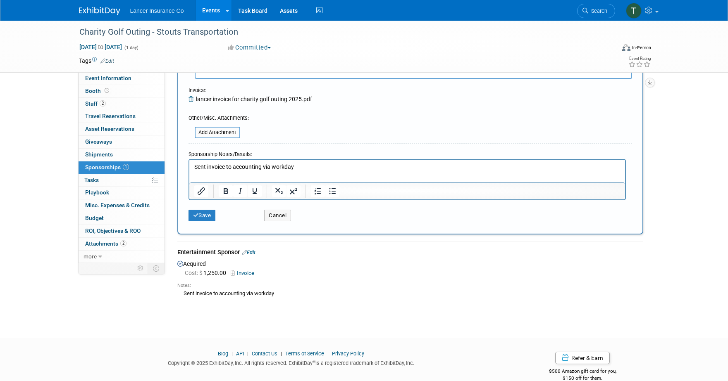
scroll to position [185, 0]
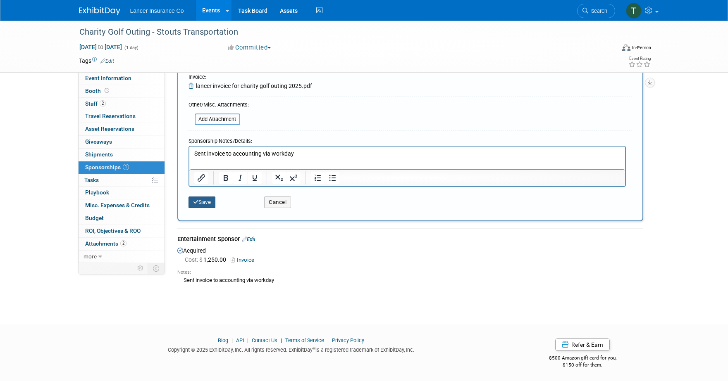
click at [205, 198] on button "Save" at bounding box center [201, 203] width 27 height 12
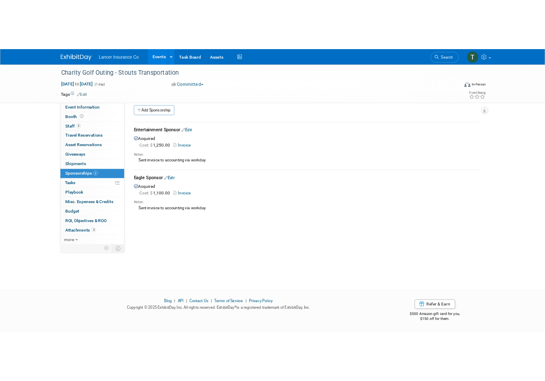
scroll to position [7, 0]
